Goal: Check status: Check status

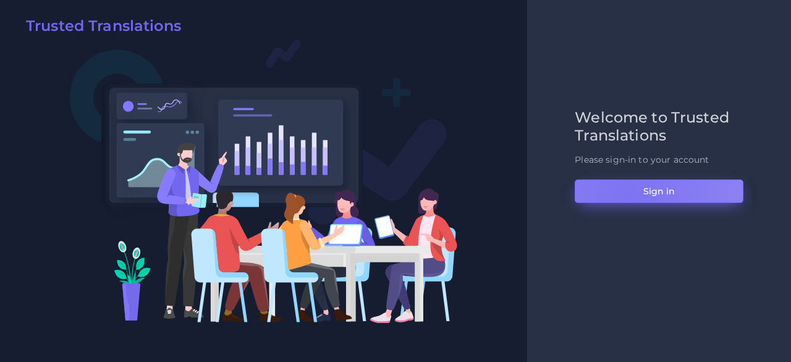
click at [627, 195] on button "Sign in" at bounding box center [659, 190] width 169 height 23
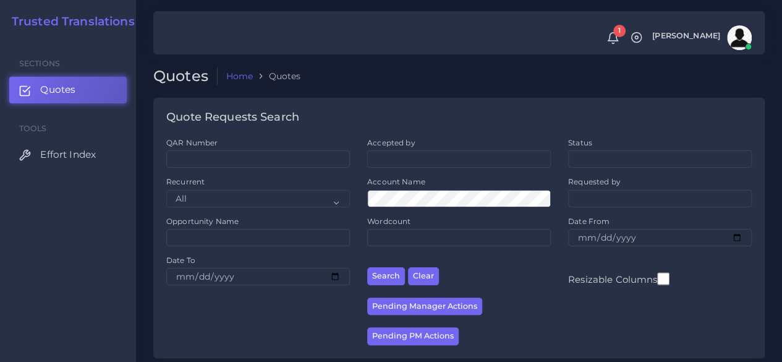
click at [219, 148] on div "QAR Number" at bounding box center [258, 152] width 184 height 30
click at [219, 153] on input "QAR Number" at bounding box center [258, 158] width 184 height 17
paste input "QAR126342"
type input "QAR126342"
click at [367, 267] on button "Search" at bounding box center [386, 276] width 38 height 18
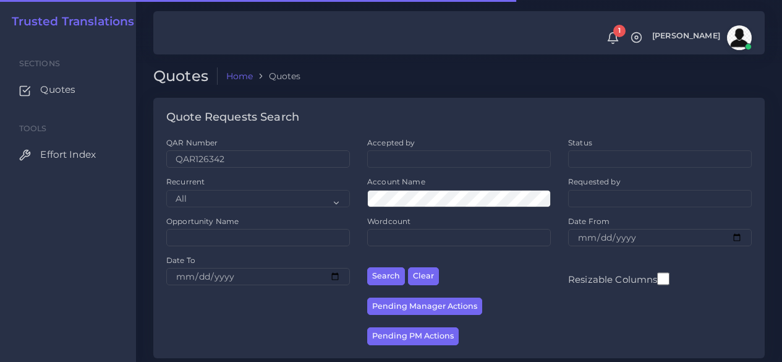
scroll to position [158, 0]
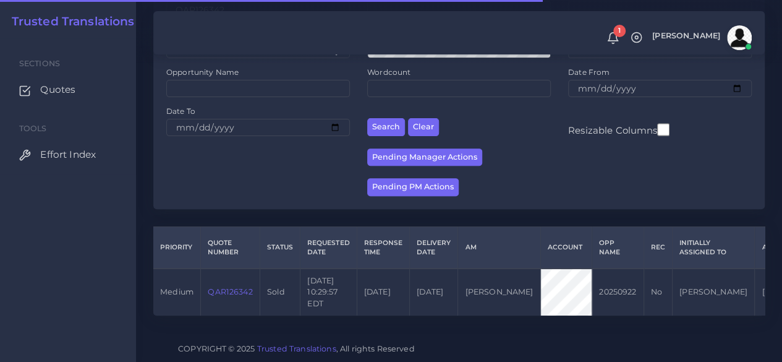
click at [223, 287] on link "QAR126342" at bounding box center [230, 291] width 45 height 9
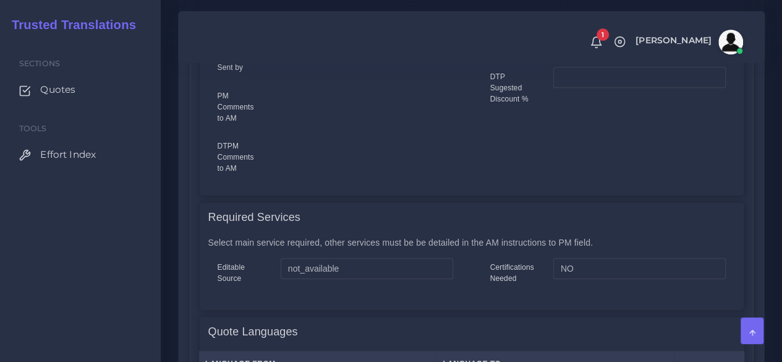
scroll to position [544, 0]
